Goal: Task Accomplishment & Management: Complete application form

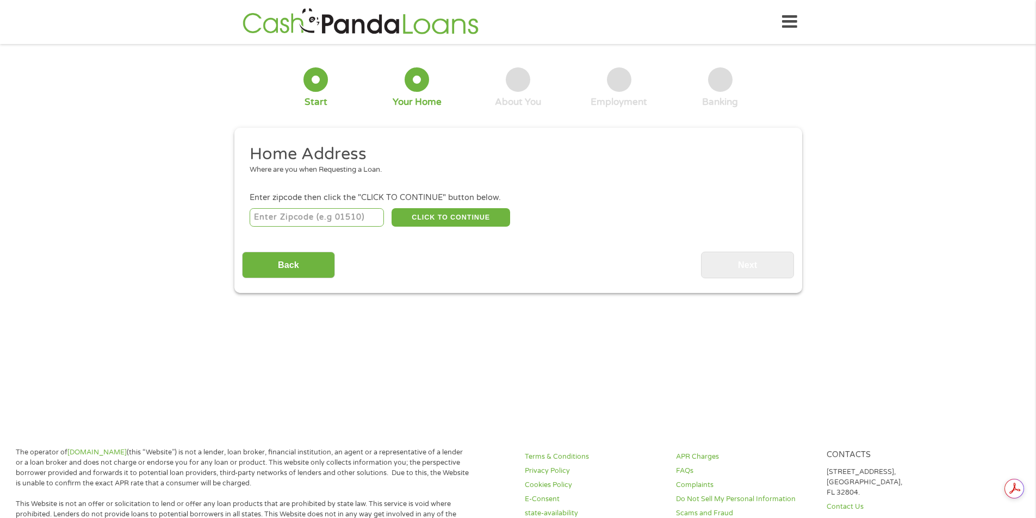
click at [295, 218] on input "number" at bounding box center [316, 217] width 134 height 18
type input "36870"
click at [448, 220] on button "CLICK TO CONTINUE" at bounding box center [450, 217] width 118 height 18
type input "36870"
type input "Phenix City"
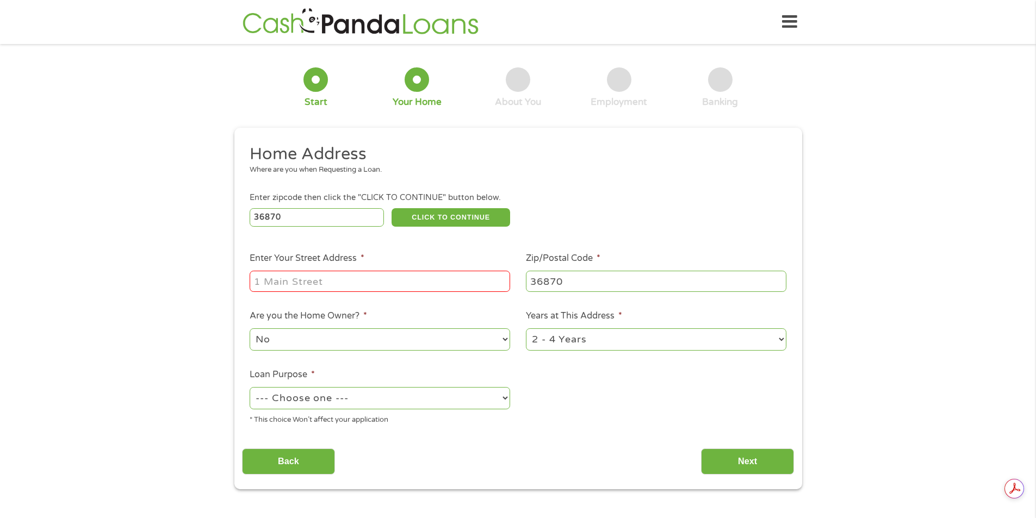
click at [395, 282] on input "Enter Your Street Address *" at bounding box center [379, 281] width 260 height 21
type input "[STREET_ADDRESS][PERSON_NAME]"
click at [407, 339] on select "No Yes" at bounding box center [379, 339] width 260 height 22
click at [733, 344] on select "1 Year or less 1 - 2 Years 2 - 4 Years Over 4 Years" at bounding box center [656, 339] width 260 height 22
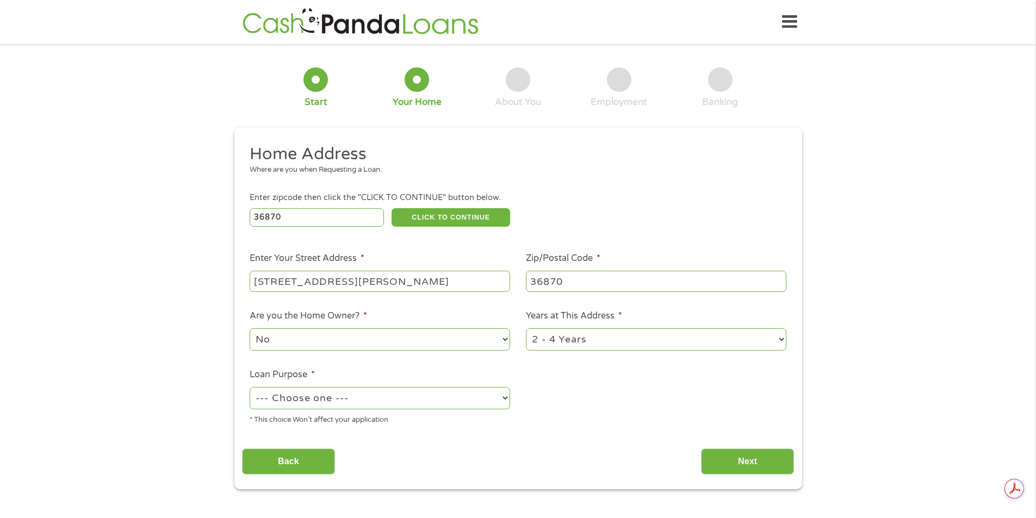
select select "60months"
click at [526, 328] on select "1 Year or less 1 - 2 Years 2 - 4 Years Over 4 Years" at bounding box center [656, 339] width 260 height 22
click at [506, 398] on select "--- Choose one --- Pay Bills Debt Consolidation Home Improvement Major Purchase…" at bounding box center [379, 398] width 260 height 22
select select "paybills"
click at [249, 387] on select "--- Choose one --- Pay Bills Debt Consolidation Home Improvement Major Purchase…" at bounding box center [379, 398] width 260 height 22
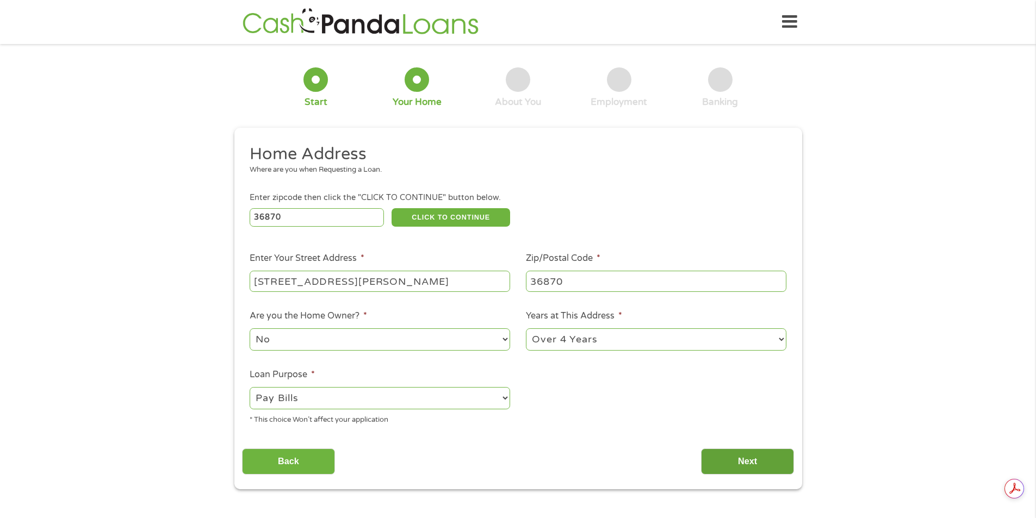
click at [743, 465] on input "Next" at bounding box center [747, 461] width 93 height 27
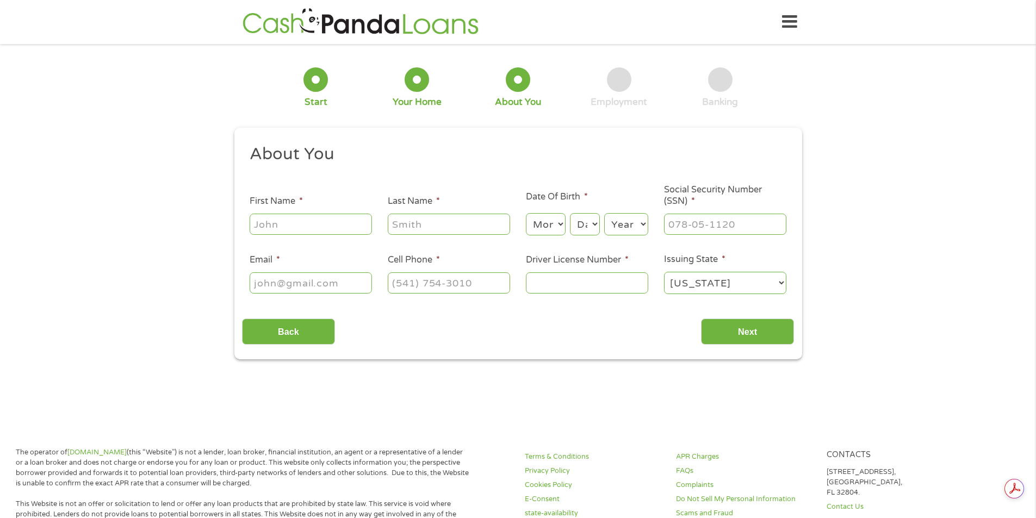
scroll to position [4, 4]
click at [303, 232] on input "First Name *" at bounding box center [310, 224] width 122 height 21
type input "[PERSON_NAME]"
type input "[PHONE_NUMBER]"
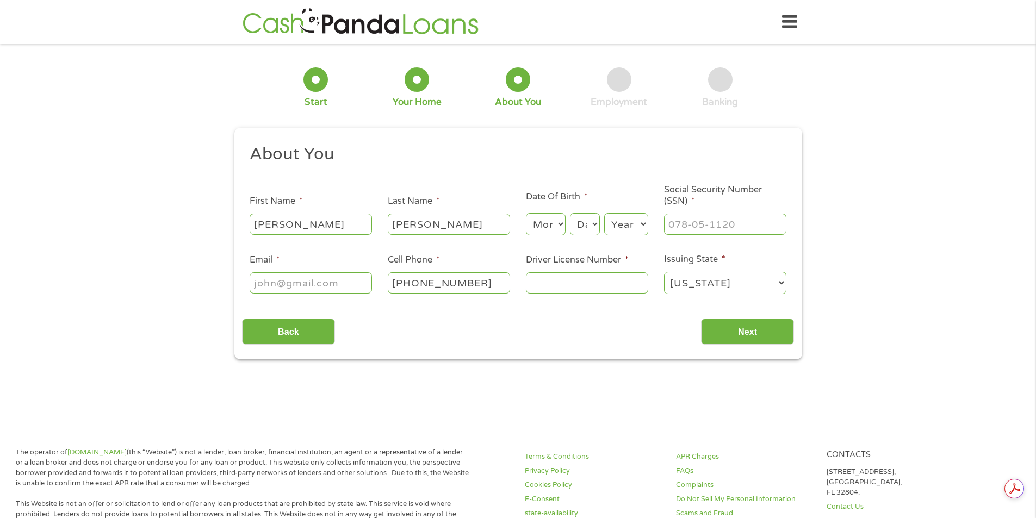
click at [544, 232] on select "Month 1 2 3 4 5 6 7 8 9 10 11 12" at bounding box center [546, 224] width 40 height 22
select select "2"
click at [526, 213] on select "Month 1 2 3 4 5 6 7 8 9 10 11 12" at bounding box center [546, 224] width 40 height 22
click at [582, 229] on select "Day 1 2 3 4 5 6 7 8 9 10 11 12 13 14 15 16 17 18 19 20 21 22 23 24 25 26 27 28 …" at bounding box center [584, 224] width 29 height 22
select select "26"
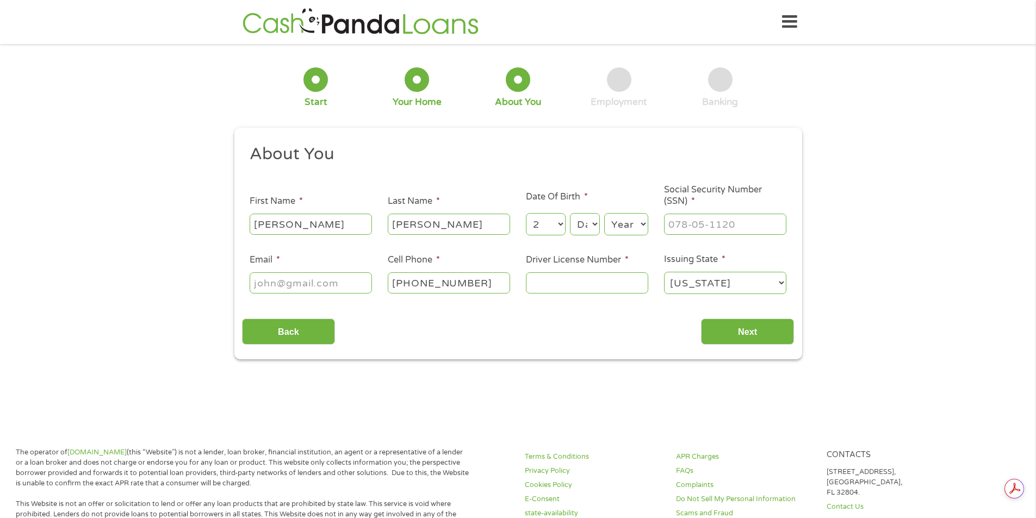
click at [570, 213] on select "Day 1 2 3 4 5 6 7 8 9 10 11 12 13 14 15 16 17 18 19 20 21 22 23 24 25 26 27 28 …" at bounding box center [584, 224] width 29 height 22
click at [643, 226] on select "Year [DATE] 2006 2005 2004 2003 2002 2001 2000 1999 1998 1997 1996 1995 1994 19…" at bounding box center [626, 224] width 44 height 22
select select "1968"
click at [604, 213] on select "Year [DATE] 2006 2005 2004 2003 2002 2001 2000 1999 1998 1997 1996 1995 1994 19…" at bounding box center [626, 224] width 44 height 22
click at [695, 221] on input "___-__-____" at bounding box center [725, 224] width 122 height 21
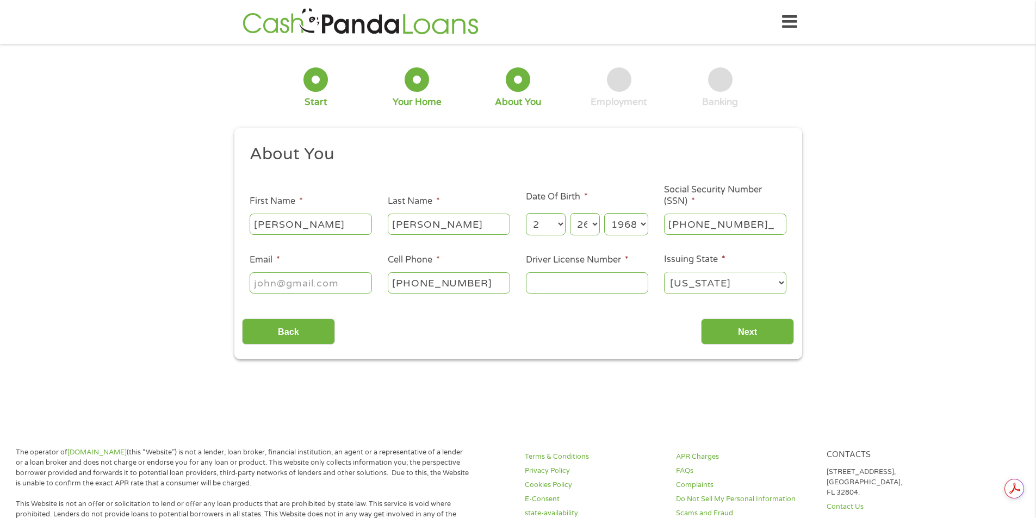
type input "418-13-0408"
click at [262, 290] on input "Email *" at bounding box center [310, 282] width 122 height 21
type input "[EMAIL_ADDRESS][DOMAIN_NAME]"
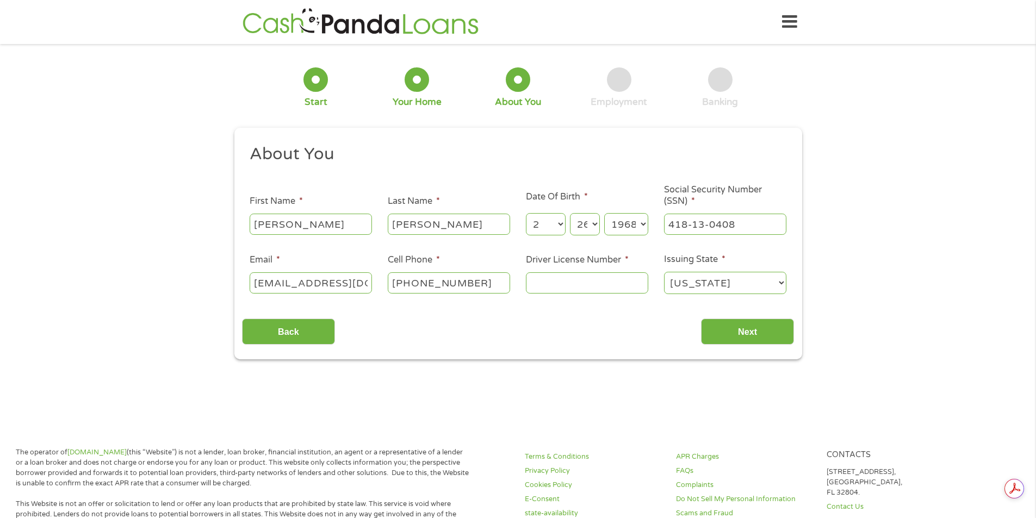
click at [545, 278] on input "Driver License Number *" at bounding box center [587, 282] width 122 height 21
type input "6134091"
click at [720, 334] on input "Next" at bounding box center [747, 332] width 93 height 27
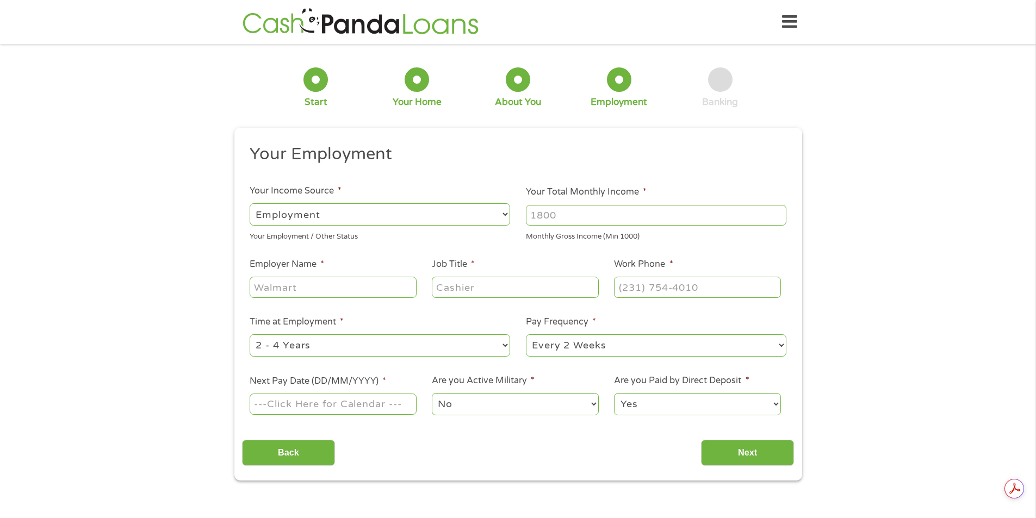
click at [364, 209] on select "--- Choose one --- Employment [DEMOGRAPHIC_DATA] Benefits" at bounding box center [379, 214] width 260 height 22
click at [249, 203] on select "--- Choose one --- Employment [DEMOGRAPHIC_DATA] Benefits" at bounding box center [379, 214] width 260 height 22
click at [340, 213] on select "--- Choose one --- Employment [DEMOGRAPHIC_DATA] Benefits" at bounding box center [379, 214] width 260 height 22
click at [553, 213] on input "Your Total Monthly Income *" at bounding box center [656, 215] width 260 height 21
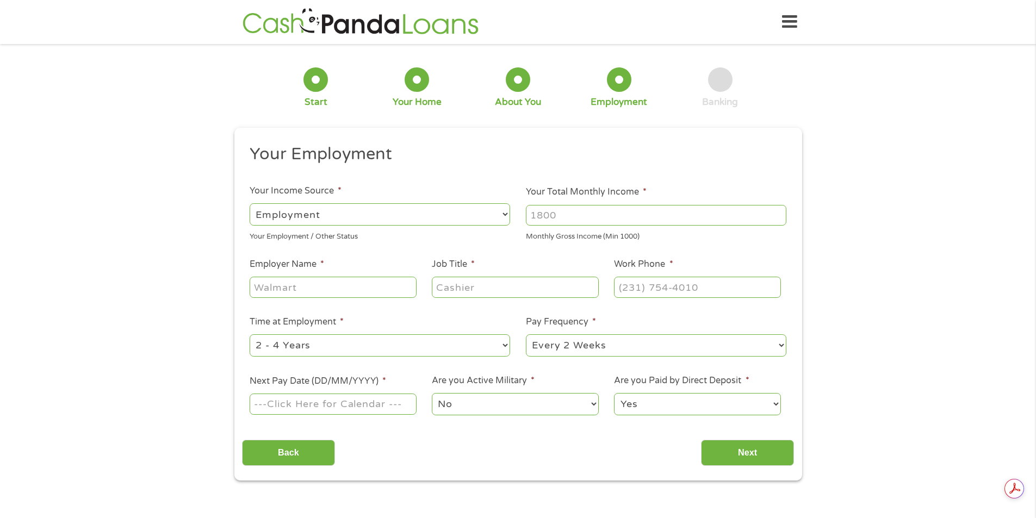
type input "4"
type input "3400"
click at [327, 285] on input "Employer Name *" at bounding box center [332, 287] width 166 height 21
type input "Global Personnel"
type input "Staffing Manager"
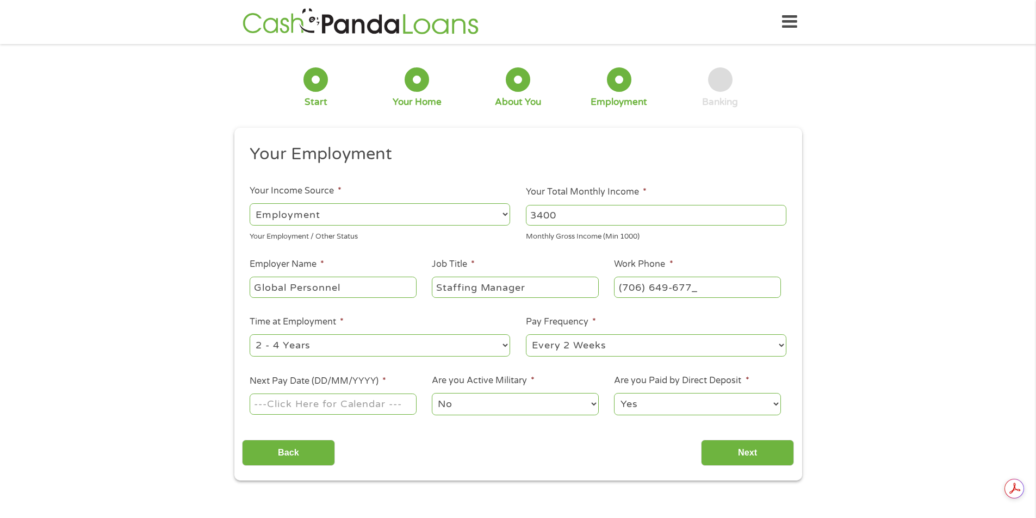
type input "[PHONE_NUMBER]"
click at [617, 346] on select "--- Choose one --- Every 2 Weeks Every Week Monthly Semi-Monthly" at bounding box center [656, 345] width 260 height 22
select select "weekly"
click at [526, 334] on select "--- Choose one --- Every 2 Weeks Every Week Monthly Semi-Monthly" at bounding box center [656, 345] width 260 height 22
click at [373, 403] on input "Next Pay Date (DD/MM/YYYY) *" at bounding box center [332, 404] width 166 height 21
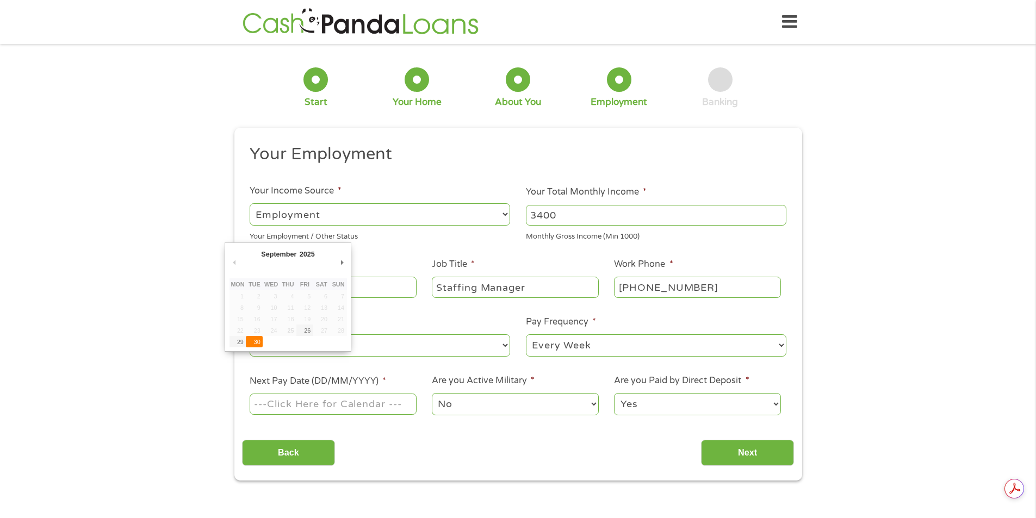
type input "[DATE]"
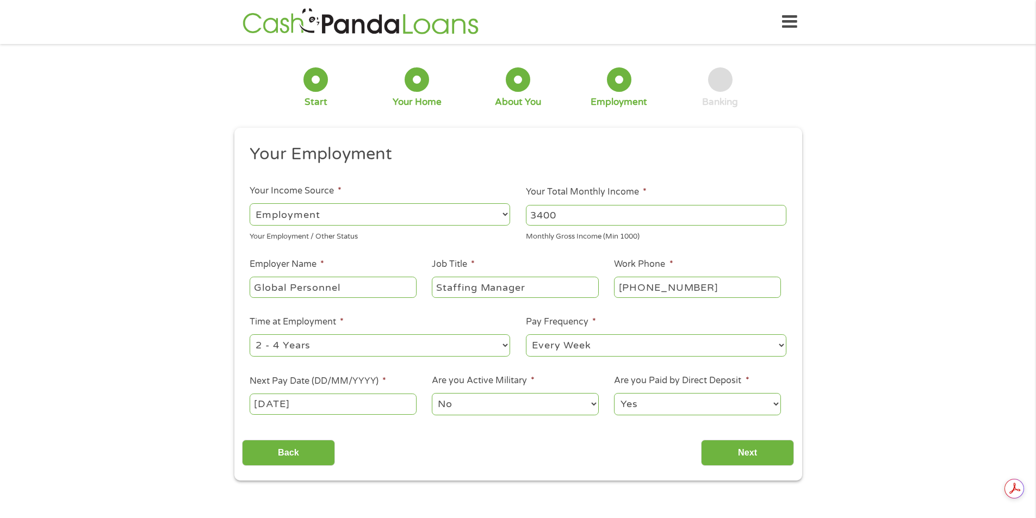
click at [460, 402] on select "No Yes" at bounding box center [515, 404] width 166 height 22
click at [432, 393] on select "No Yes" at bounding box center [515, 404] width 166 height 22
click at [729, 452] on input "Next" at bounding box center [747, 453] width 93 height 27
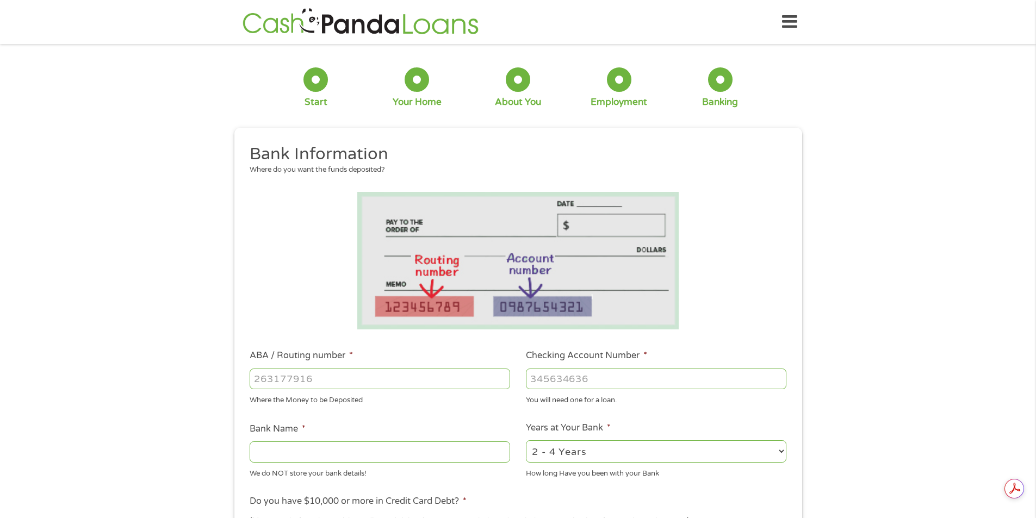
click at [279, 379] on input "ABA / Routing number *" at bounding box center [379, 379] width 260 height 21
type input "041215663"
type input "[PERSON_NAME] BANK"
type input "041215663"
click at [572, 388] on input "Checking Account Number *" at bounding box center [656, 379] width 260 height 21
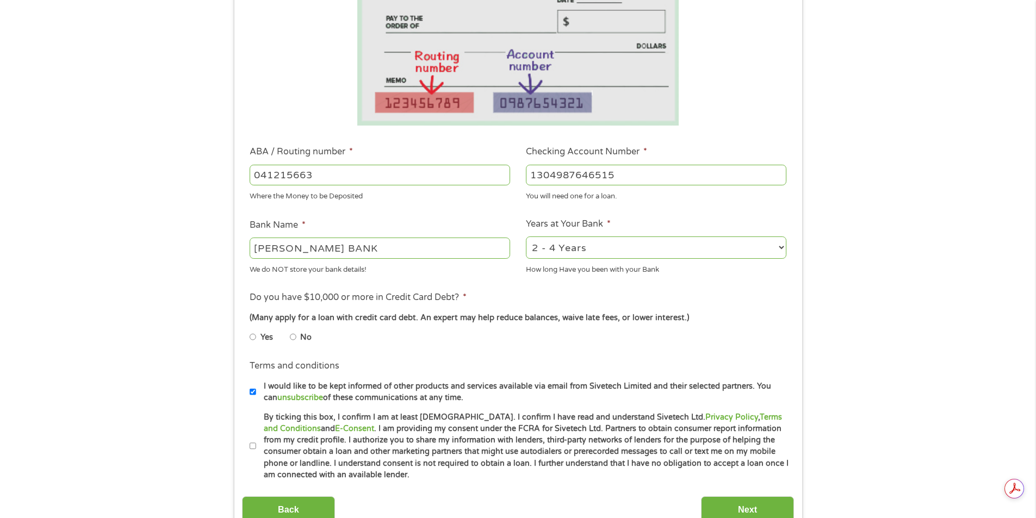
scroll to position [217, 0]
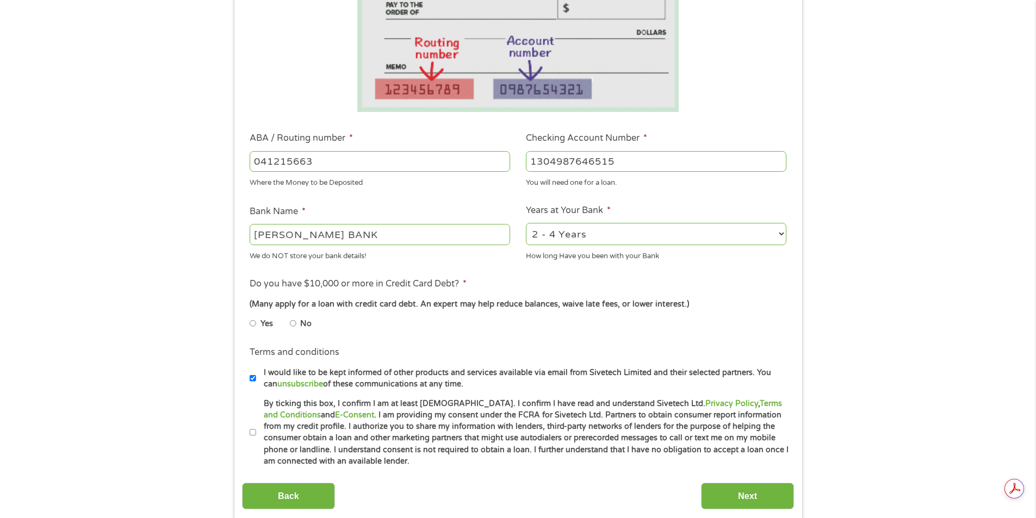
type input "1304987646515"
click at [291, 321] on input "No" at bounding box center [293, 323] width 7 height 17
radio input "true"
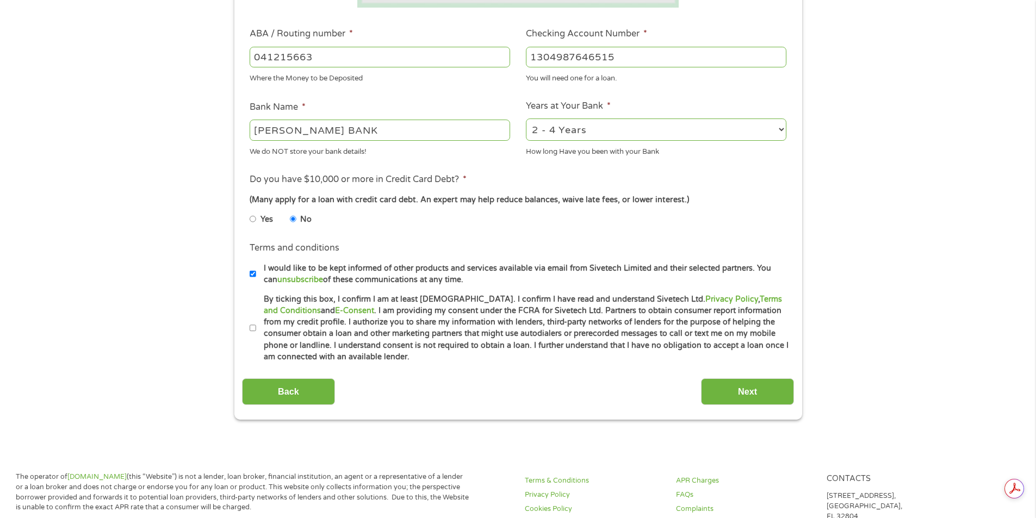
scroll to position [326, 0]
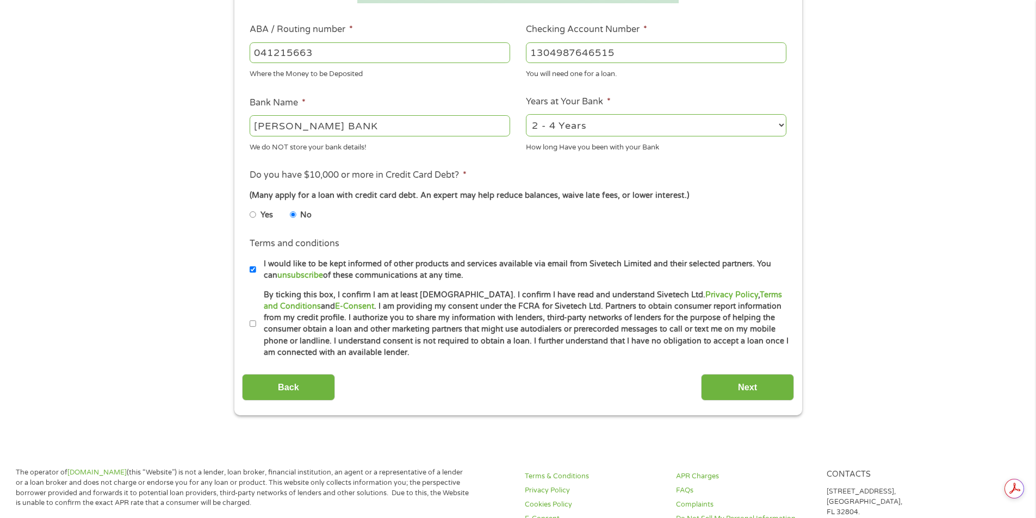
click at [252, 324] on input "By ticking this box, I confirm I am at least [DEMOGRAPHIC_DATA]. I confirm I ha…" at bounding box center [252, 323] width 7 height 17
checkbox input "true"
click at [725, 379] on input "Next" at bounding box center [747, 387] width 93 height 27
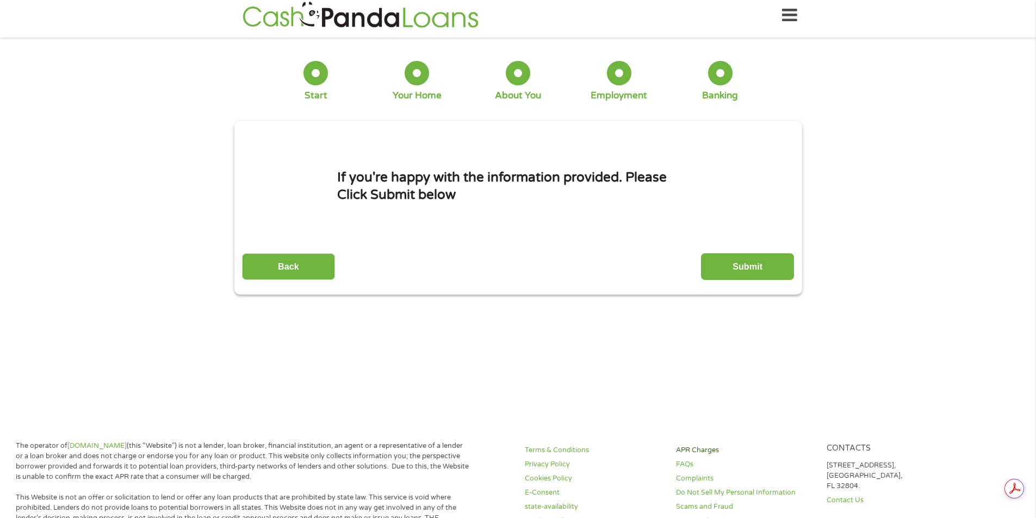
scroll to position [0, 0]
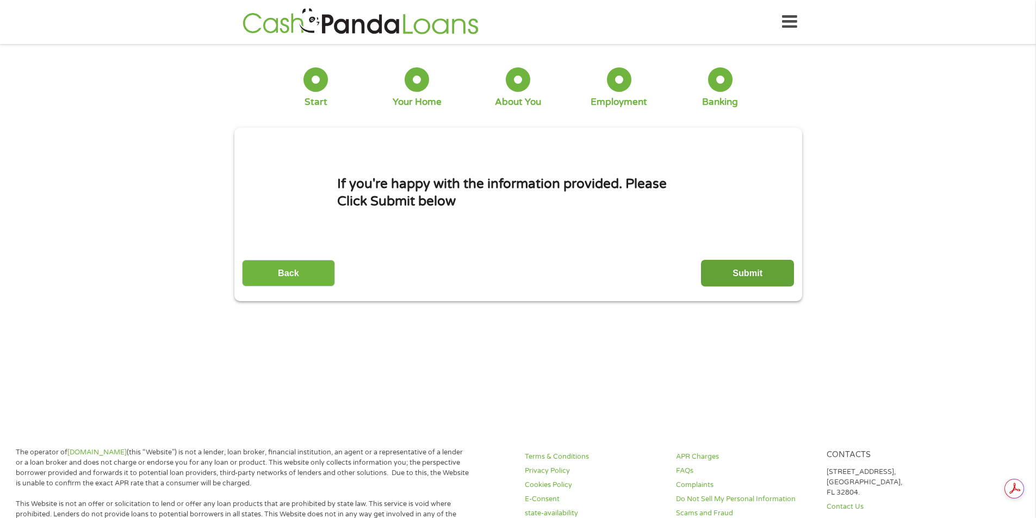
click at [762, 279] on input "Submit" at bounding box center [747, 273] width 93 height 27
